Goal: Transaction & Acquisition: Book appointment/travel/reservation

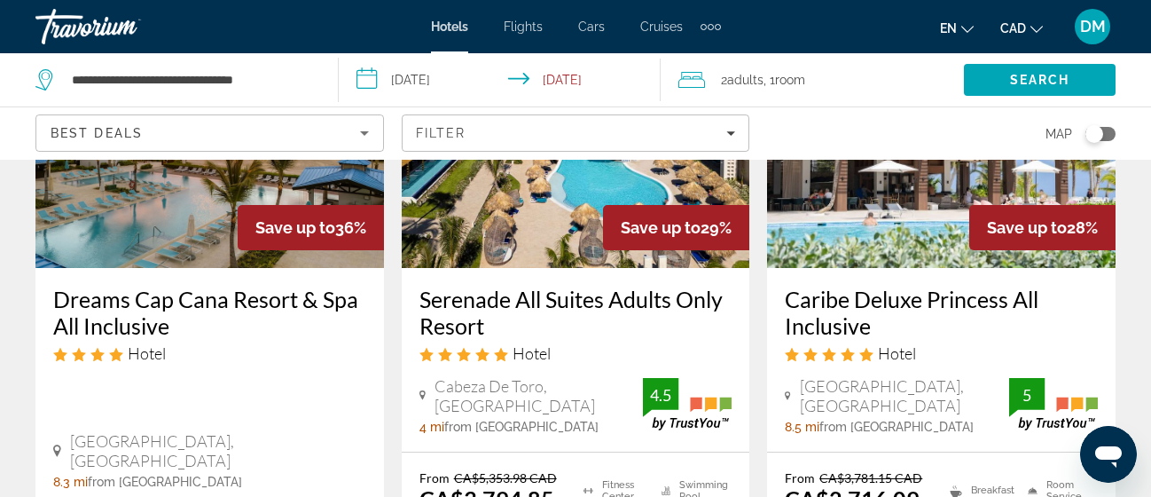
scroll to position [248, 0]
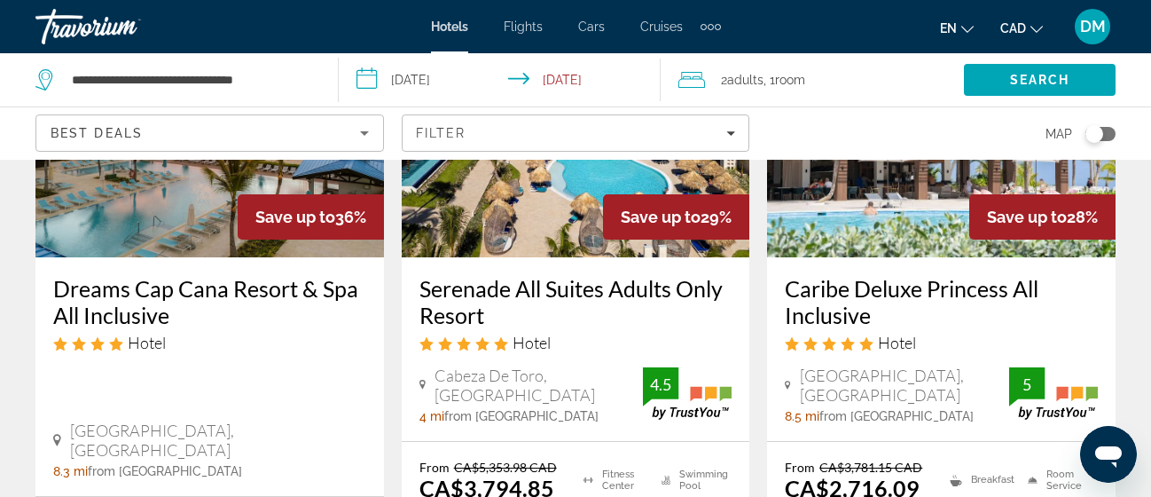
click at [570, 217] on img "Main content" at bounding box center [576, 115] width 348 height 284
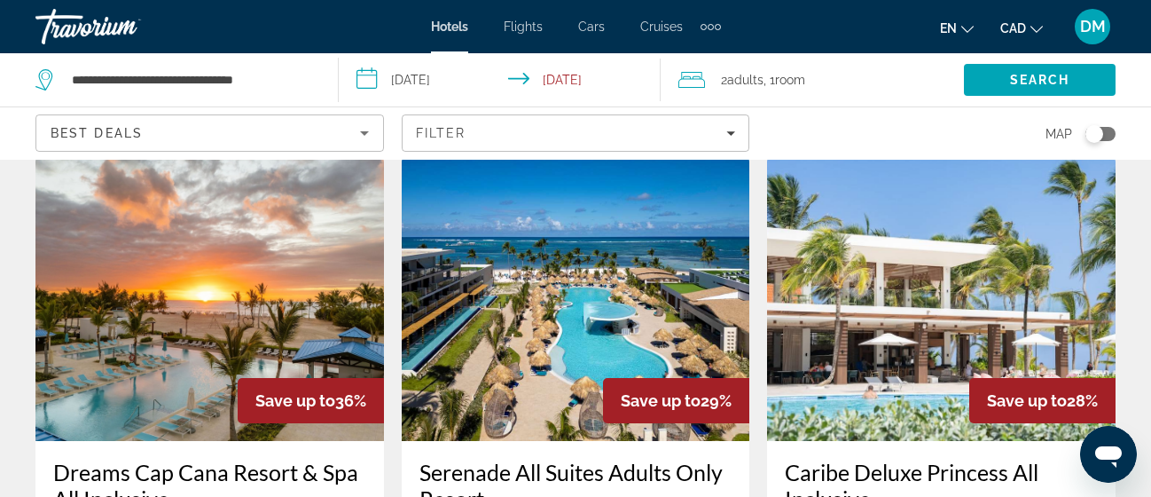
scroll to position [71, 0]
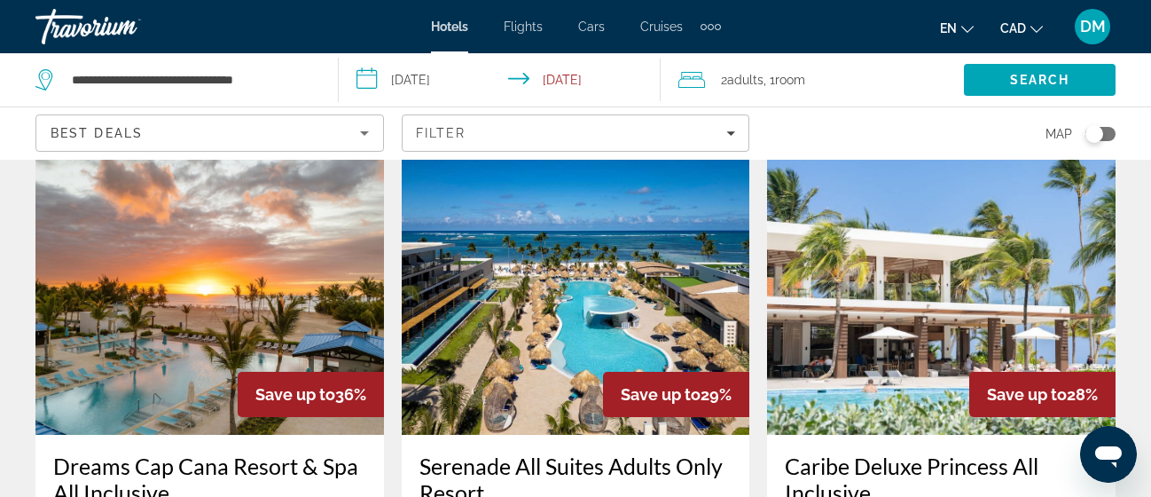
click at [629, 270] on img "Main content" at bounding box center [576, 293] width 348 height 284
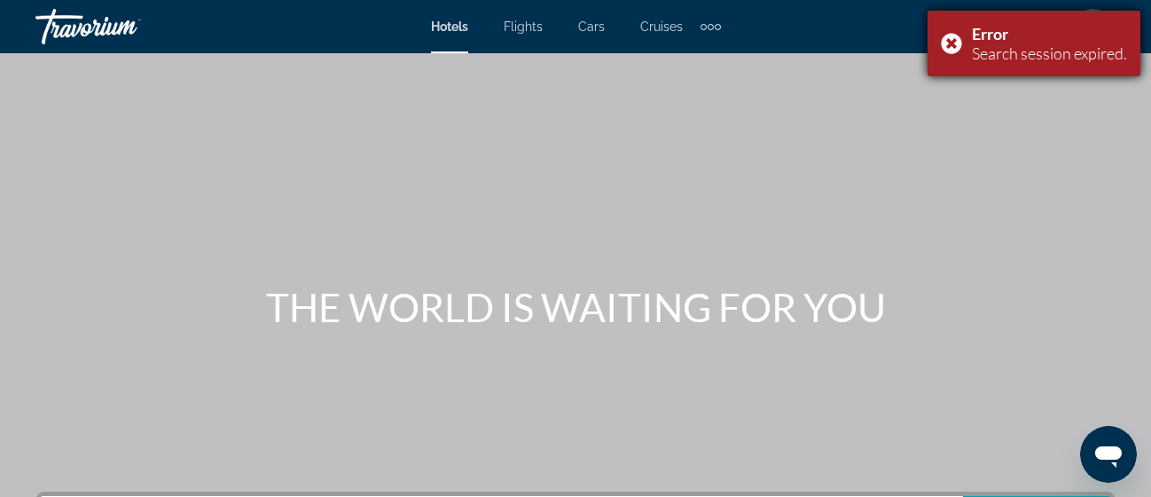
click at [954, 39] on div "Error Search session expired." at bounding box center [1034, 44] width 213 height 66
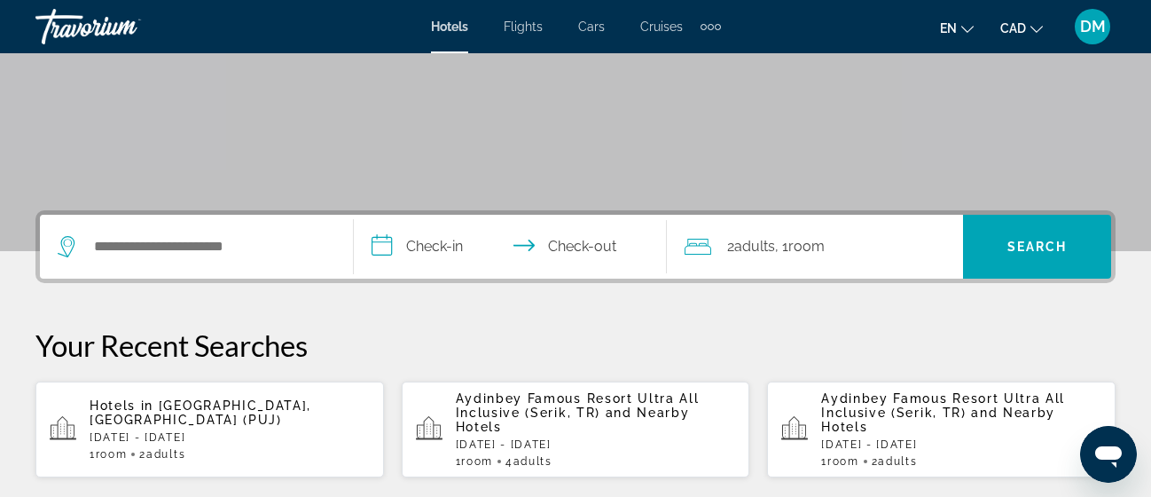
scroll to position [284, 0]
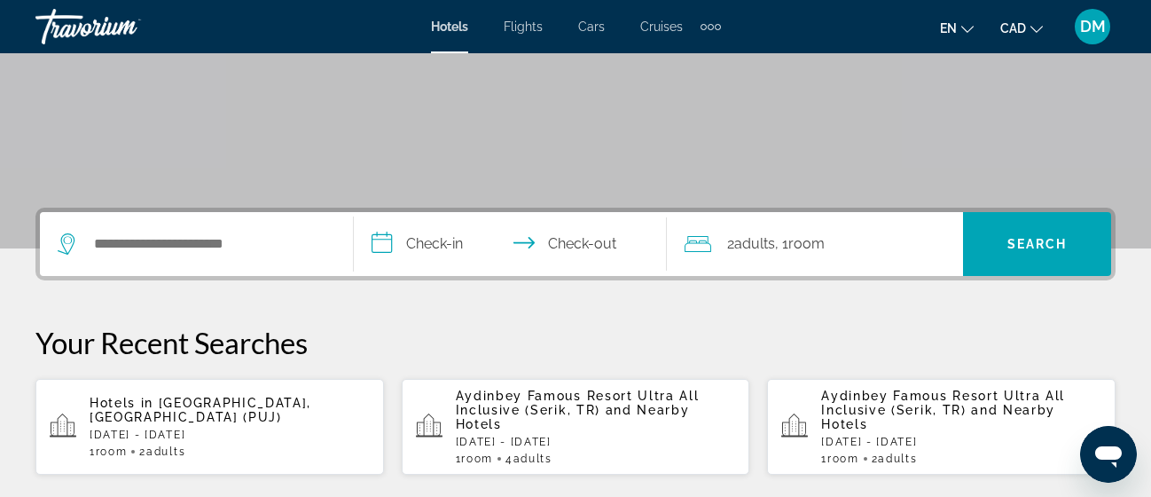
click at [254, 411] on p "Hotels in [GEOGRAPHIC_DATA], [GEOGRAPHIC_DATA] (PUJ)" at bounding box center [230, 409] width 280 height 28
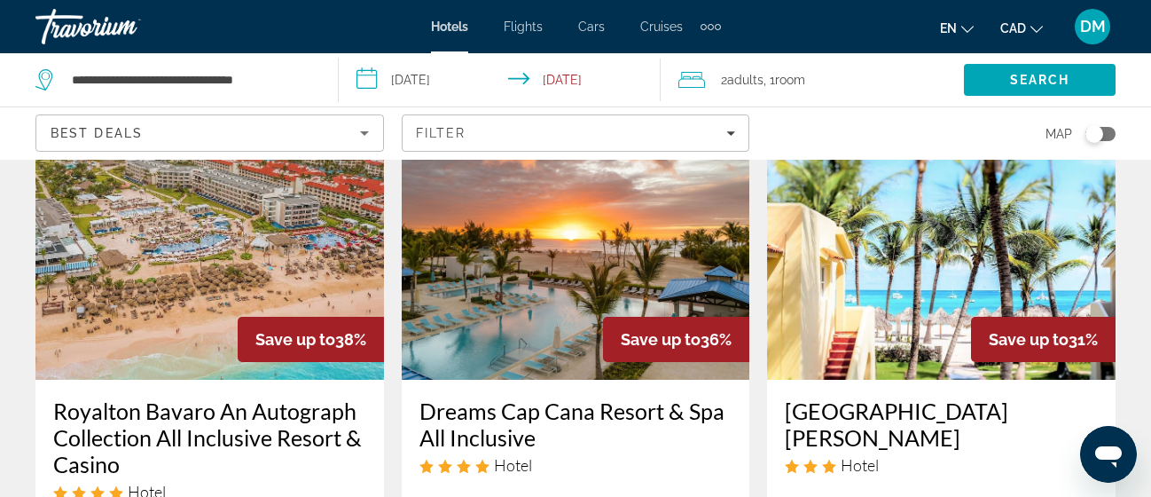
scroll to position [898, 0]
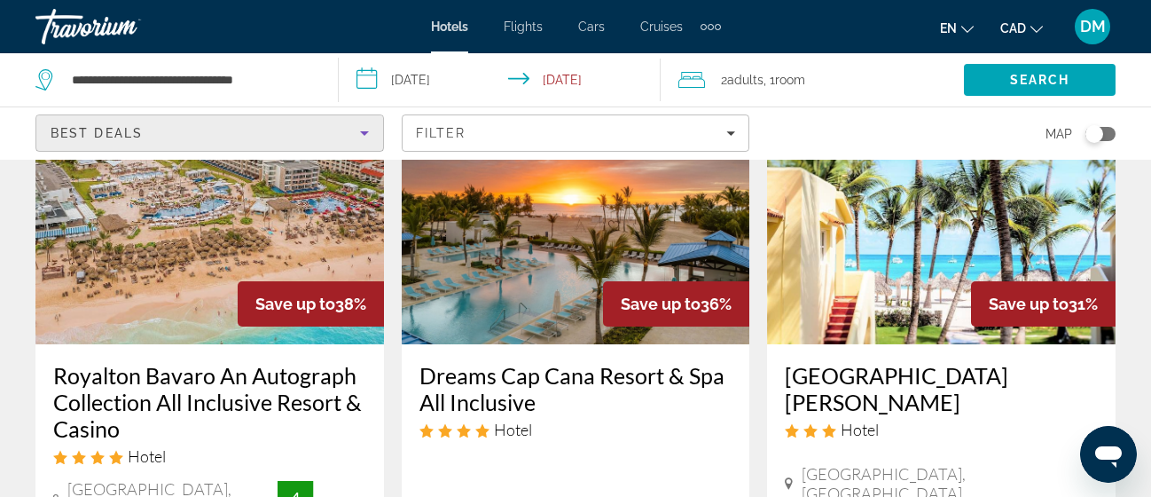
click at [317, 129] on div "Best Deals" at bounding box center [205, 132] width 309 height 21
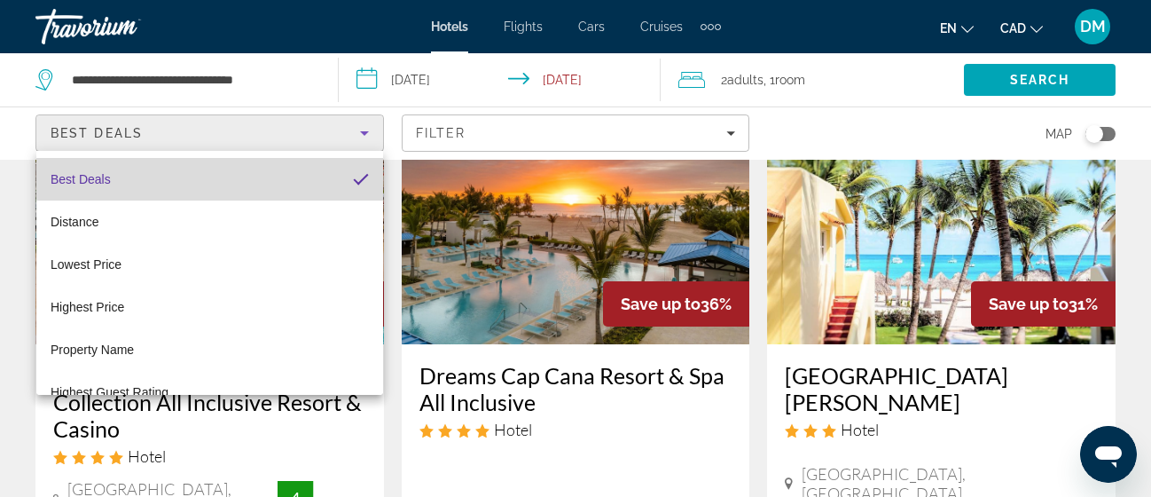
click at [236, 177] on mat-option "Best Deals" at bounding box center [209, 179] width 347 height 43
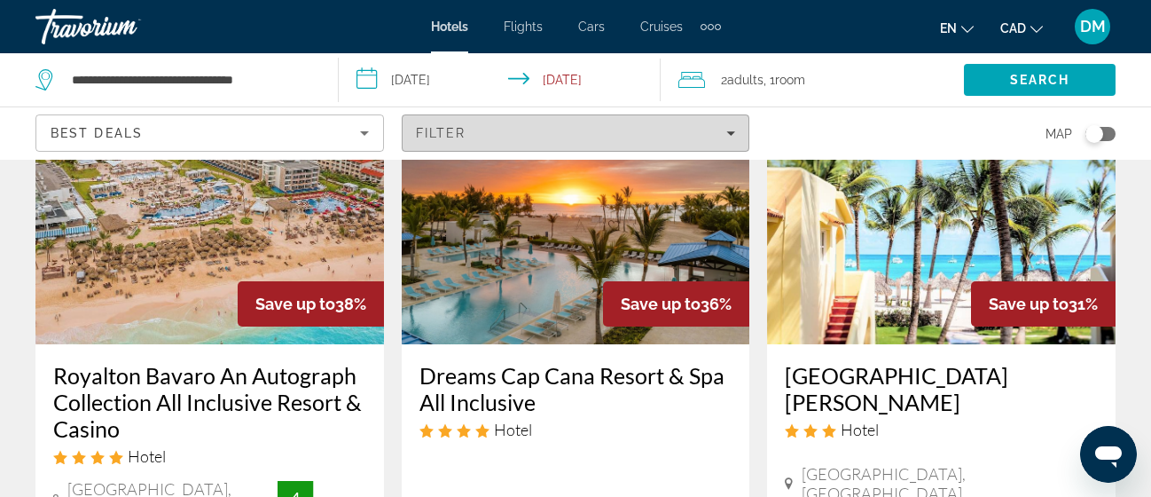
click at [459, 139] on span "Filter" at bounding box center [441, 133] width 51 height 14
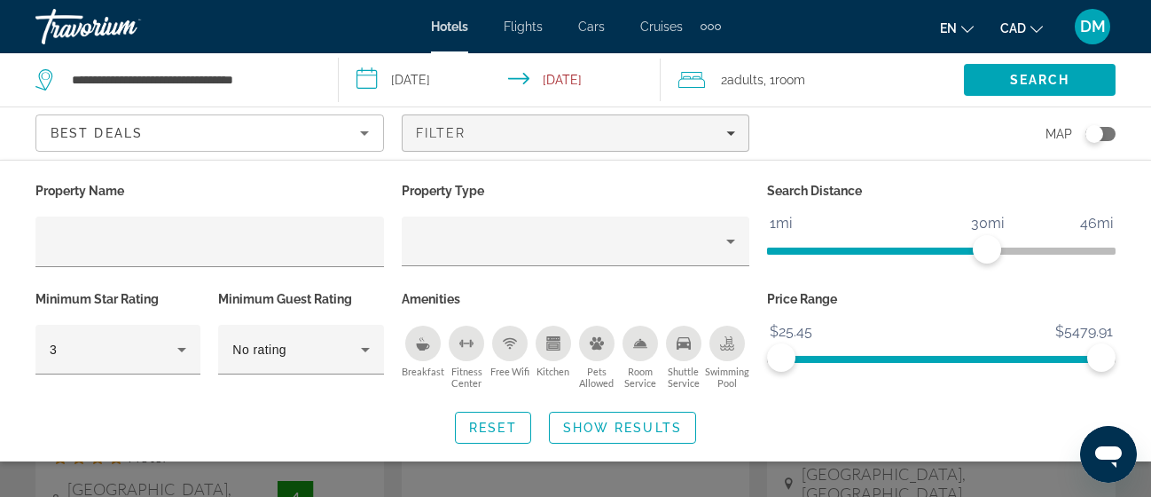
drag, startPoint x: 459, startPoint y: 139, endPoint x: 662, endPoint y: 161, distance: 204.3
click at [662, 160] on app-hotels-search-filters "Best Deals Filter Map Property Name Property Type Search Distance 1mi 46mi 30mi…" at bounding box center [575, 132] width 1151 height 53
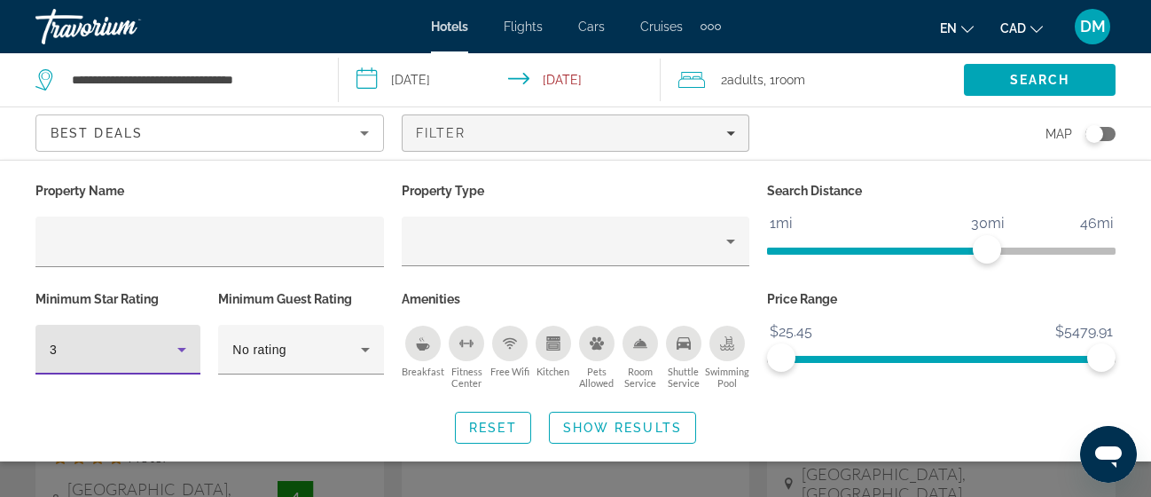
click at [187, 348] on icon "Hotel Filters" at bounding box center [181, 349] width 21 height 21
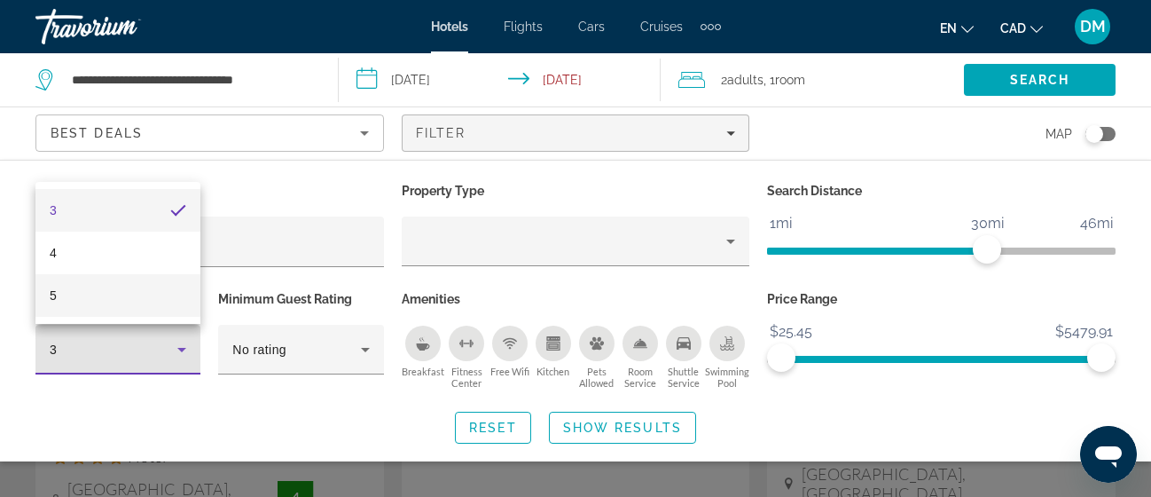
click at [135, 284] on mat-option "5" at bounding box center [117, 295] width 165 height 43
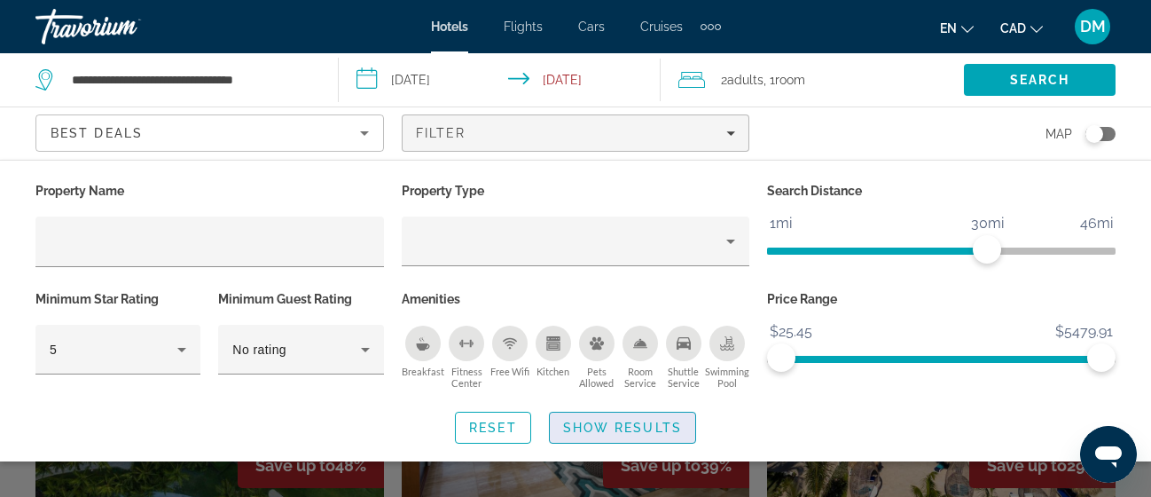
click at [662, 427] on span "Show Results" at bounding box center [622, 427] width 119 height 14
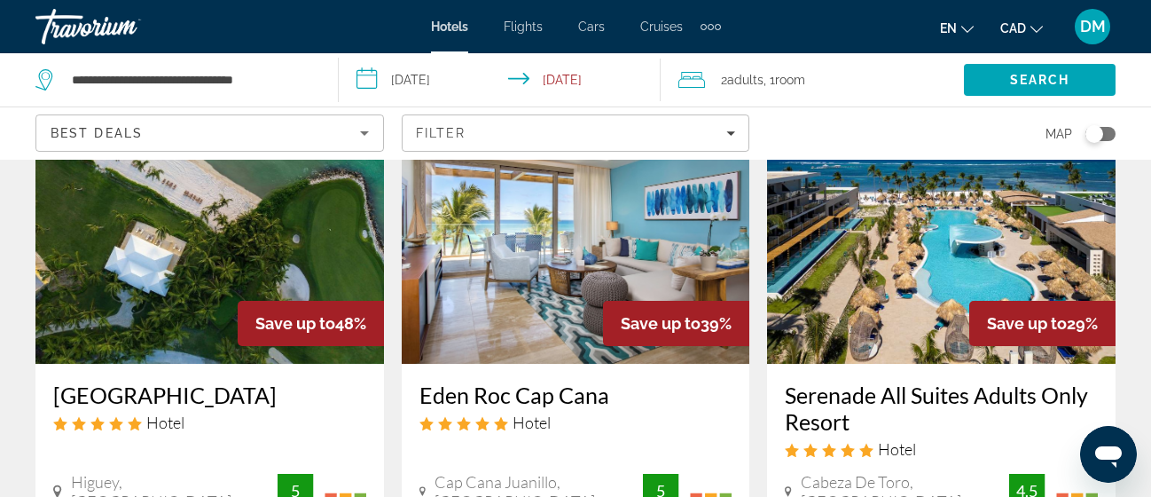
scroll to position [177, 0]
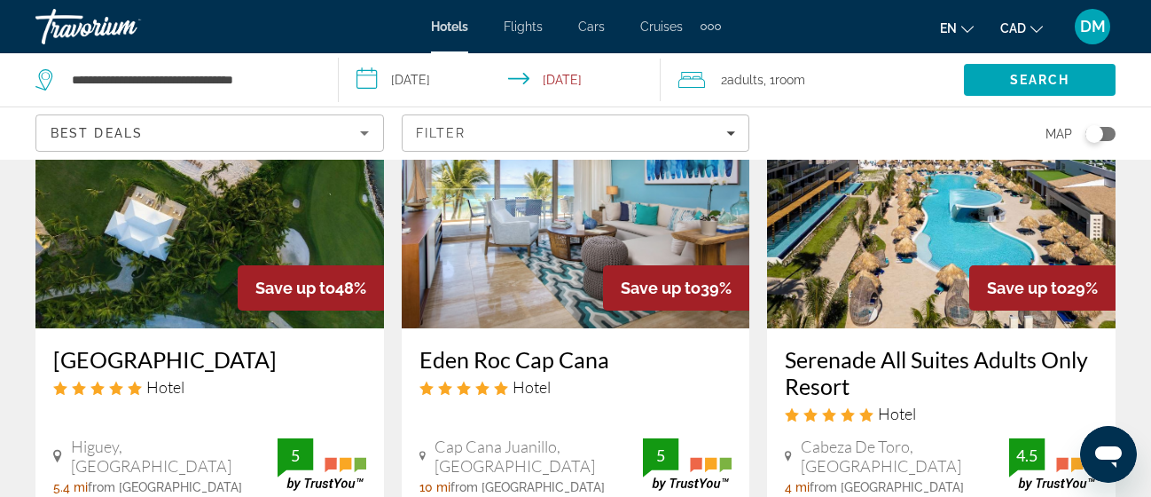
click at [925, 274] on img "Main content" at bounding box center [941, 186] width 348 height 284
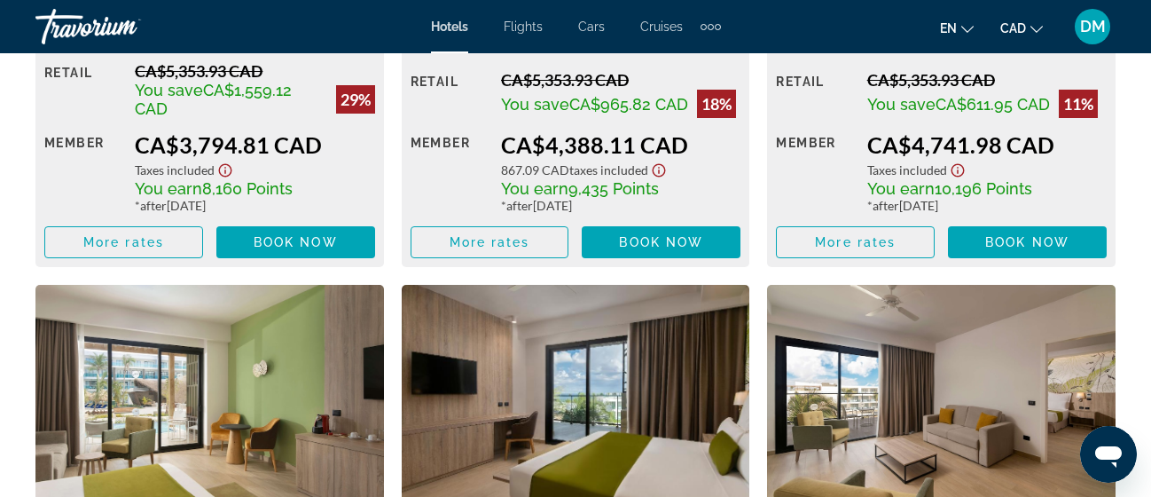
scroll to position [3145, 0]
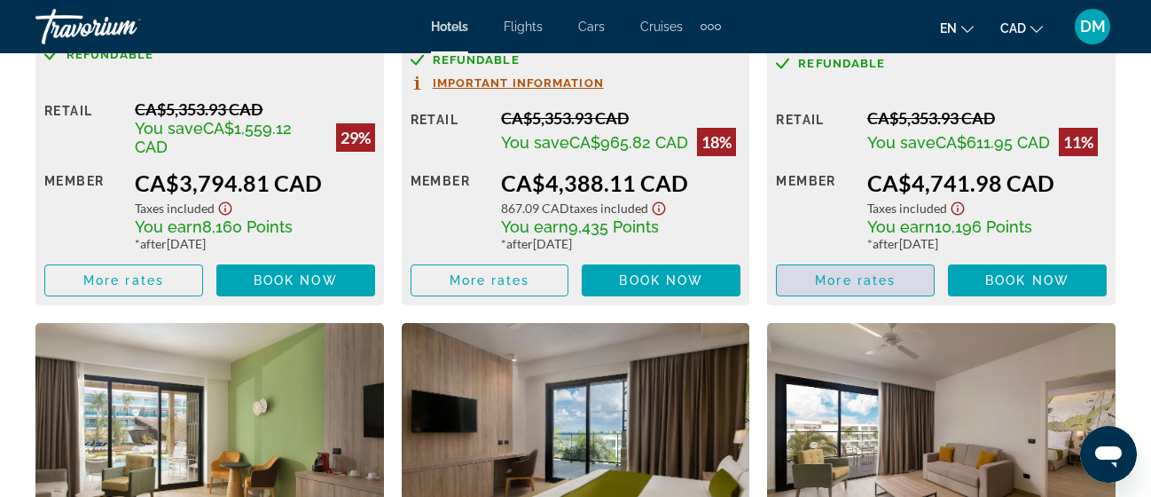
click at [892, 273] on span "More rates" at bounding box center [855, 280] width 81 height 14
